Goal: Task Accomplishment & Management: Manage account settings

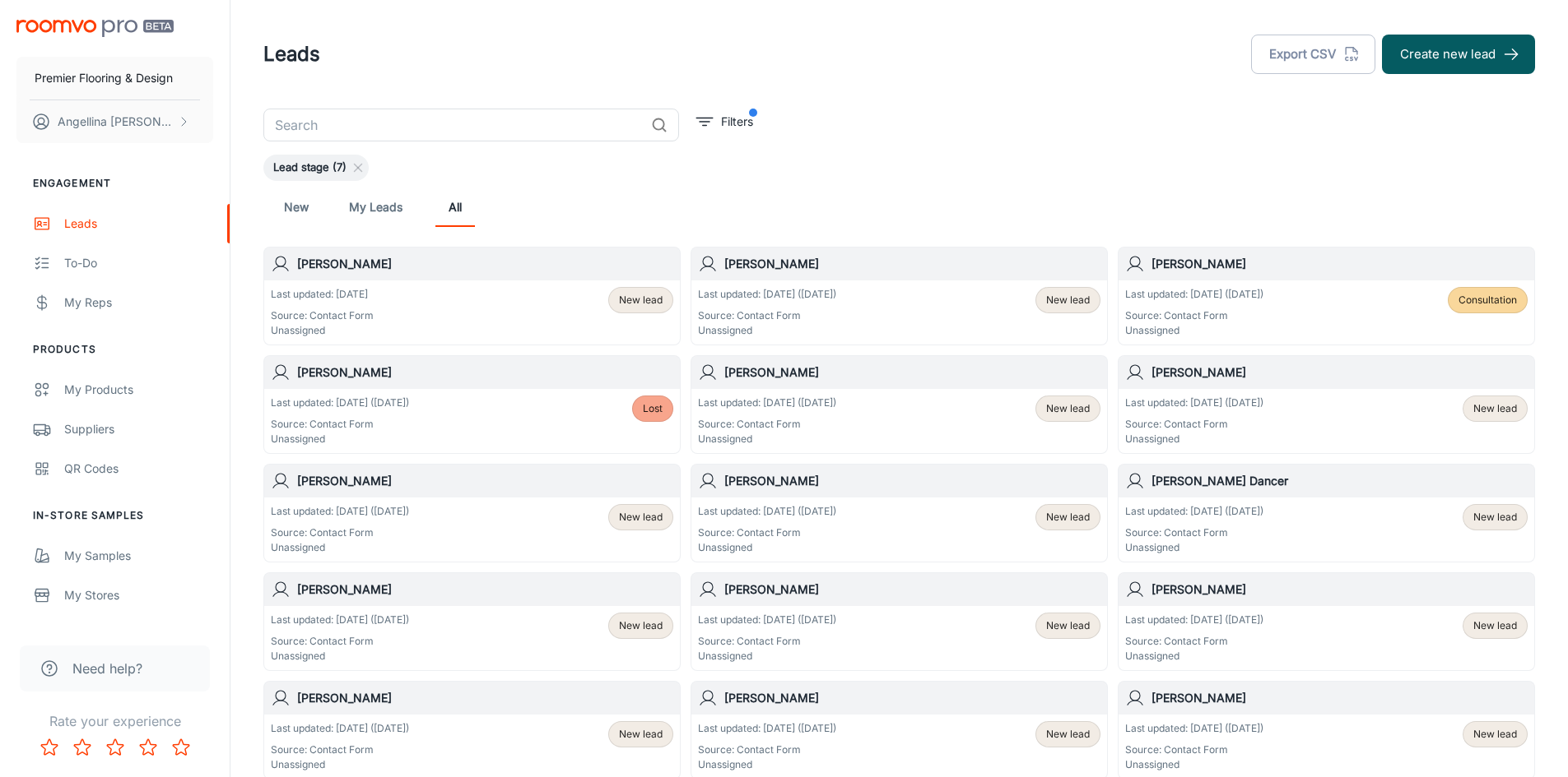
click at [567, 325] on div "Last updated: [DATE] Source: Contact Form Unassigned New lead" at bounding box center [472, 313] width 402 height 51
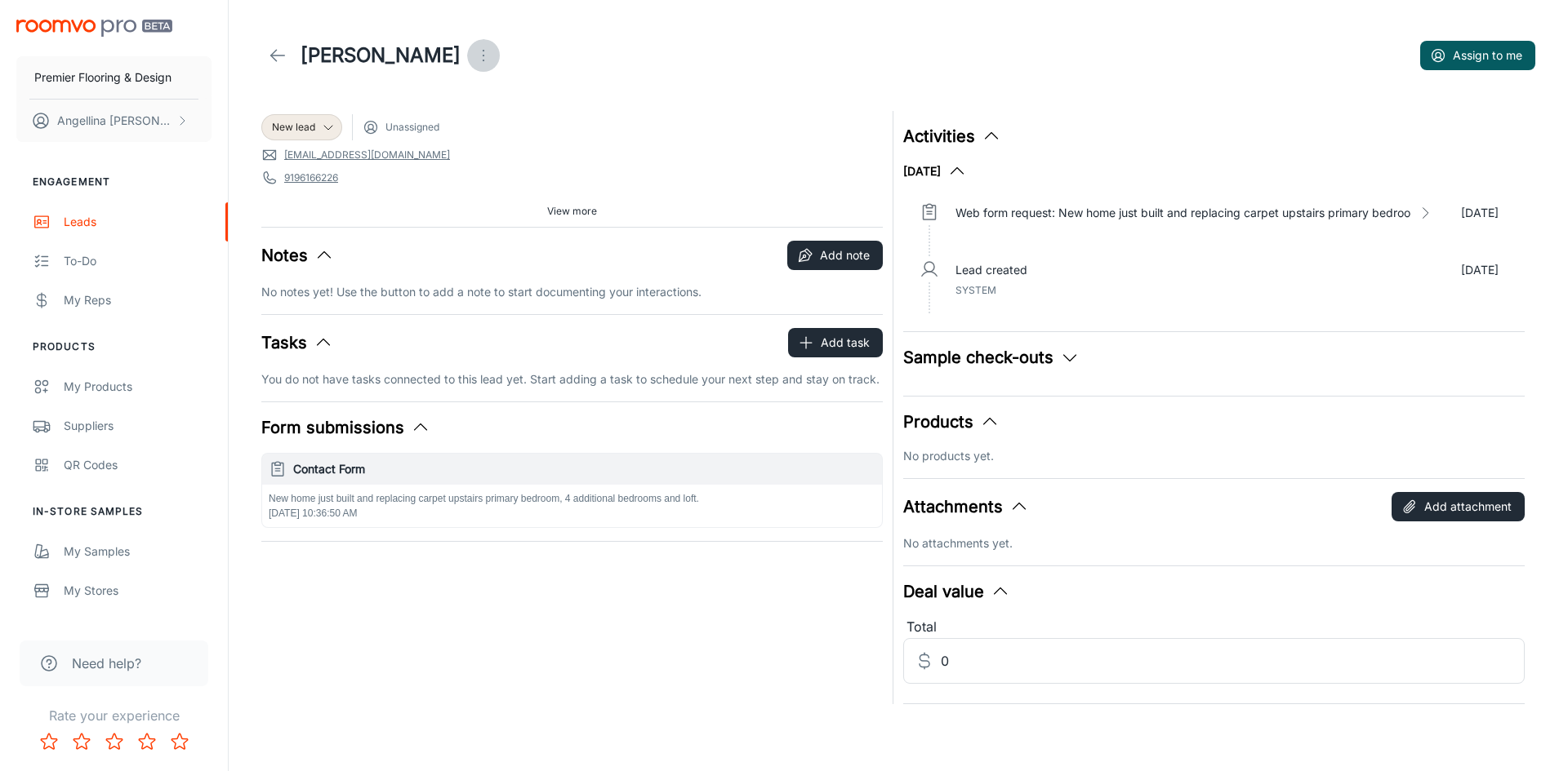
click at [474, 57] on icon "Open menu" at bounding box center [484, 56] width 20 height 20
click at [496, 96] on span "Change lead info" at bounding box center [542, 93] width 106 height 20
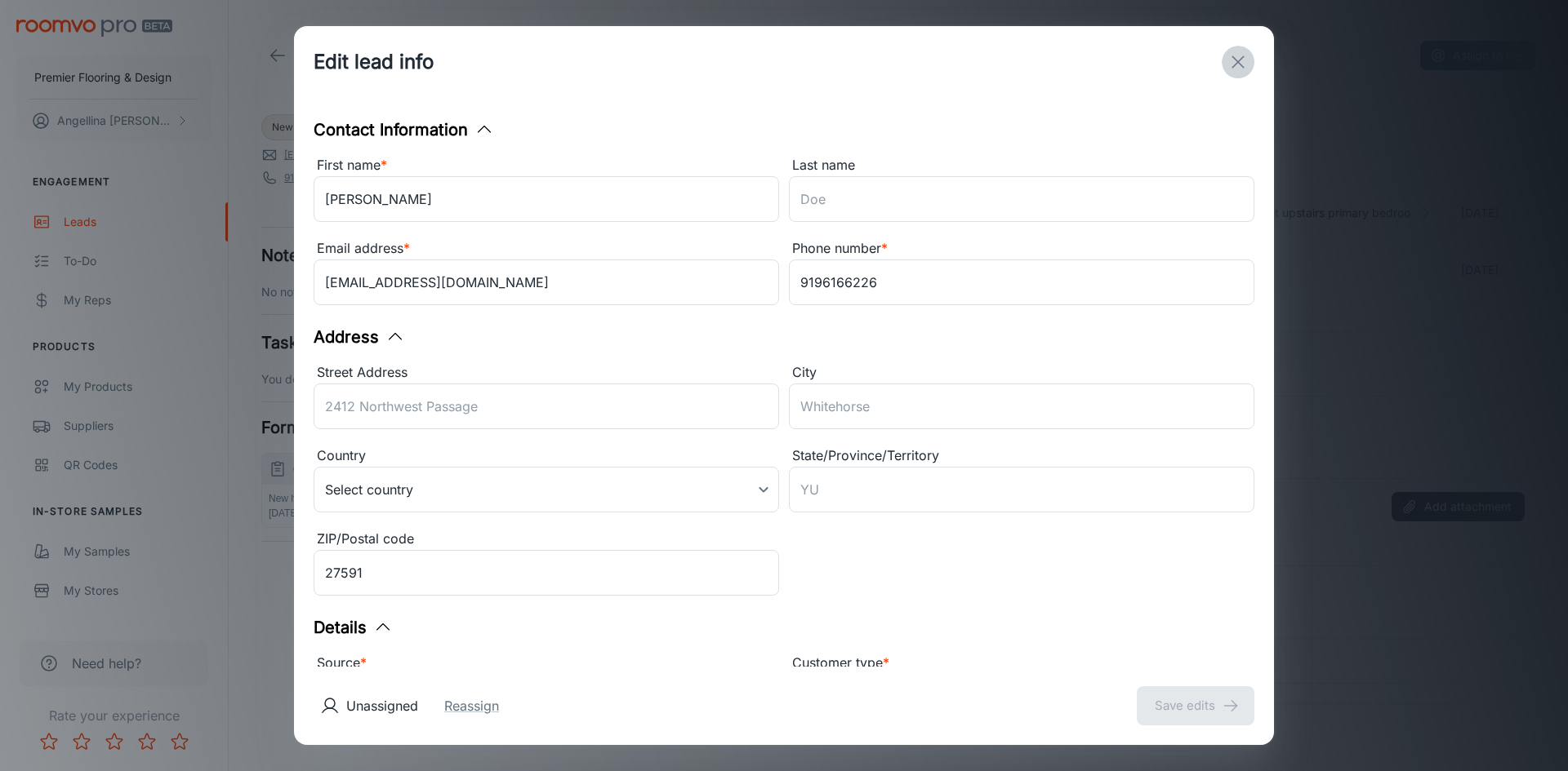
click at [1229, 62] on icon "exit" at bounding box center [1238, 62] width 20 height 20
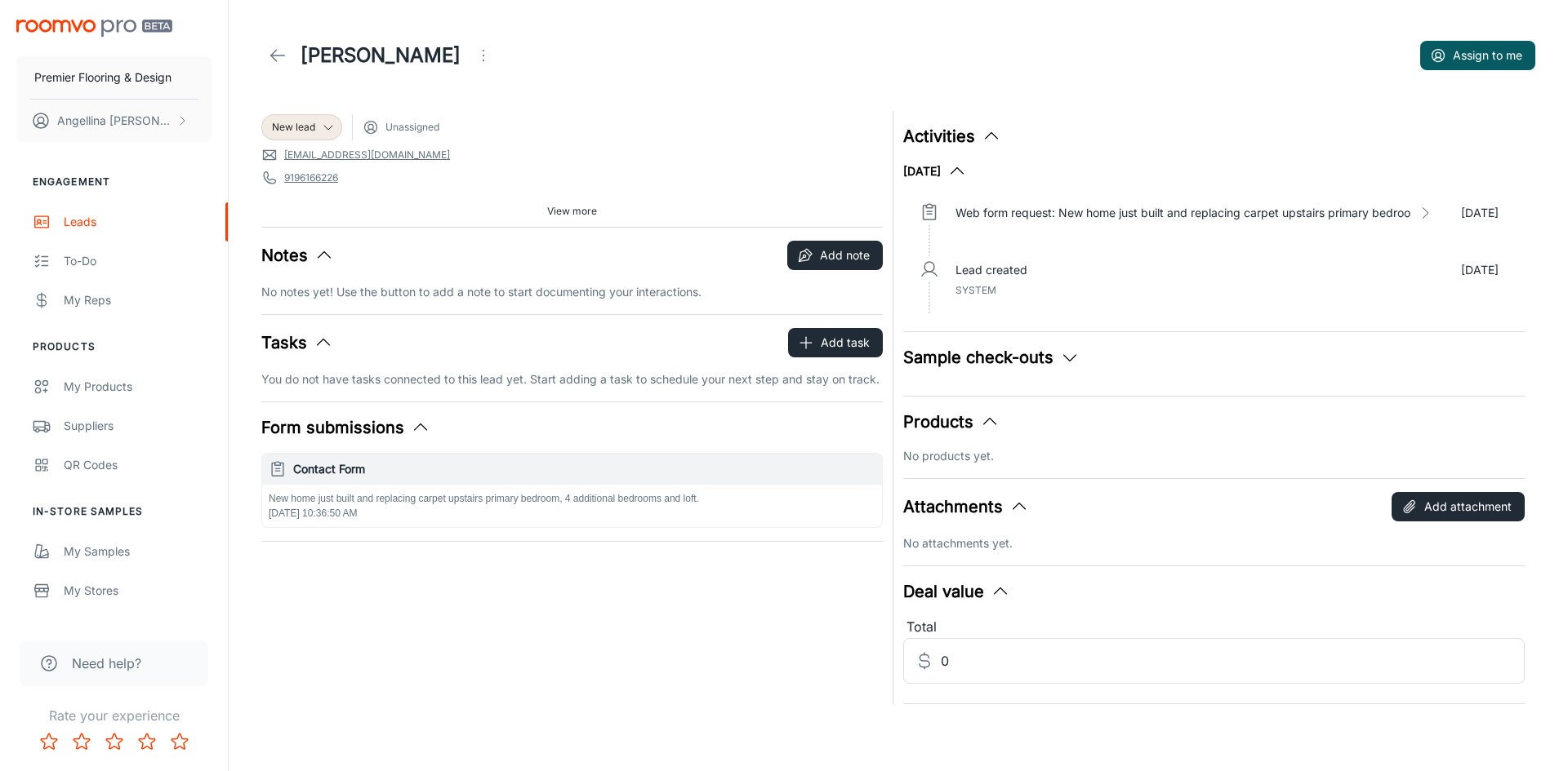
click at [331, 129] on icon at bounding box center [329, 127] width 13 height 13
click at [339, 190] on li "Follow-up" at bounding box center [319, 191] width 116 height 29
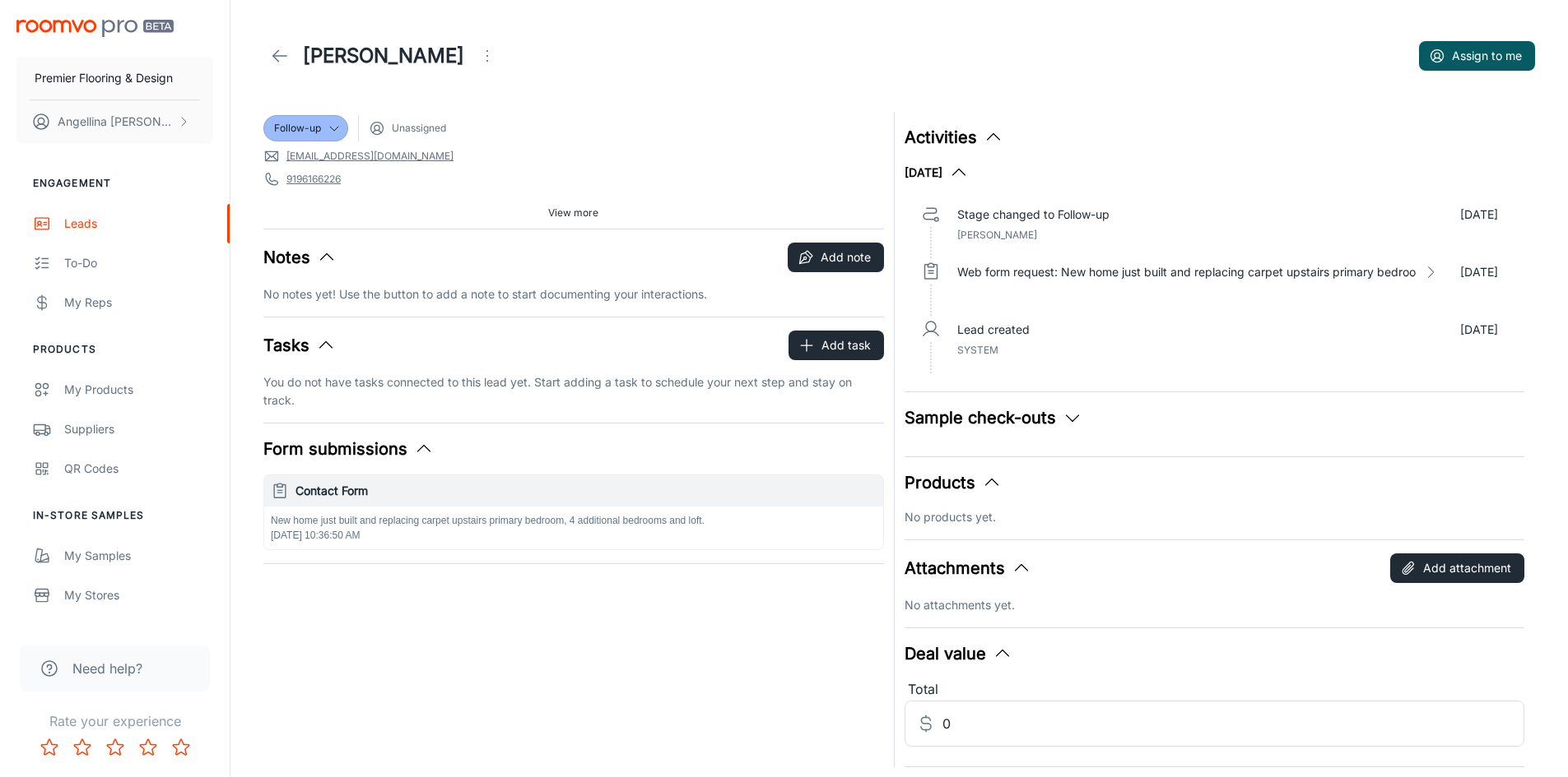
click at [280, 58] on icon at bounding box center [280, 56] width 20 height 20
